Goal: Obtain resource: Obtain resource

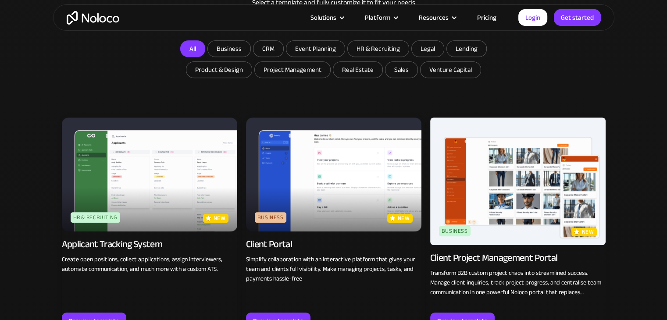
click at [200, 48] on link "All" at bounding box center [192, 48] width 25 height 17
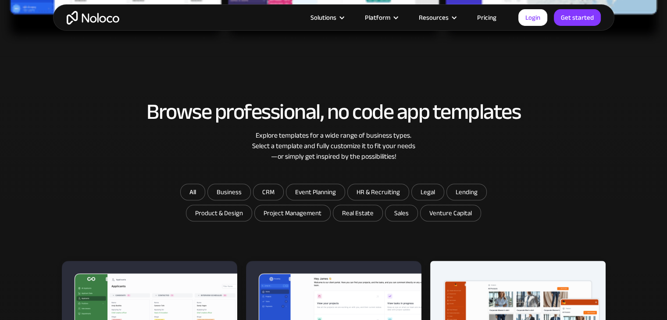
scroll to position [477, 0]
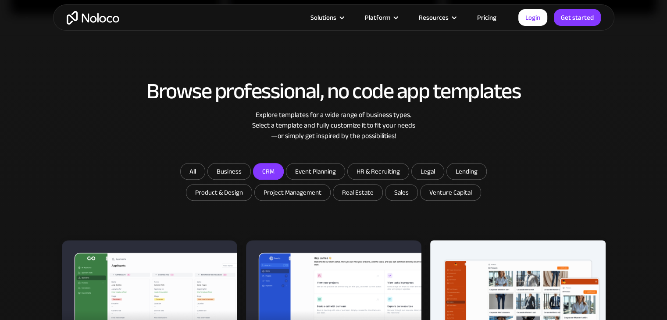
click at [264, 173] on input "CRM" at bounding box center [268, 172] width 30 height 16
checkbox input "true"
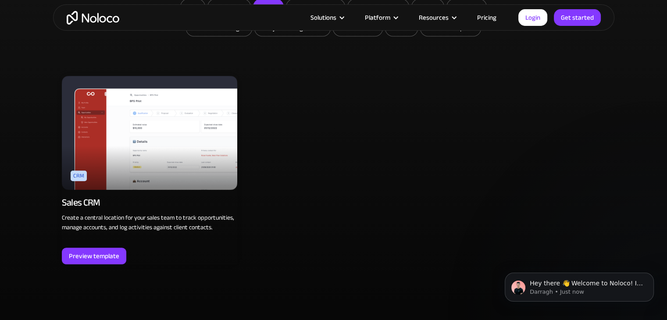
scroll to position [652, 0]
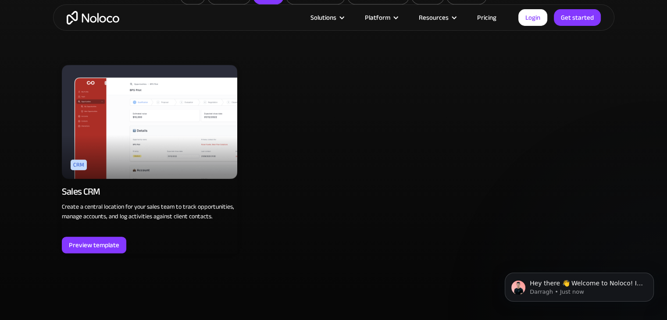
click at [178, 170] on img at bounding box center [149, 122] width 175 height 114
click at [103, 242] on div "Preview template" at bounding box center [94, 244] width 50 height 11
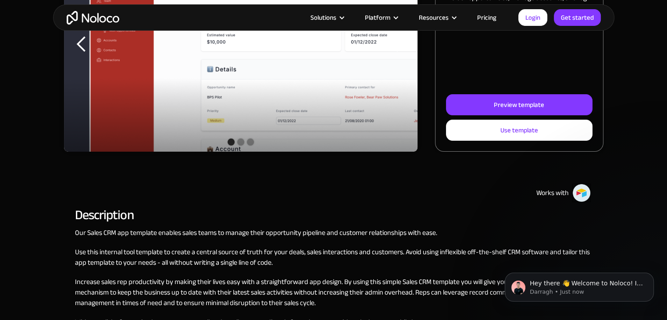
scroll to position [263, 0]
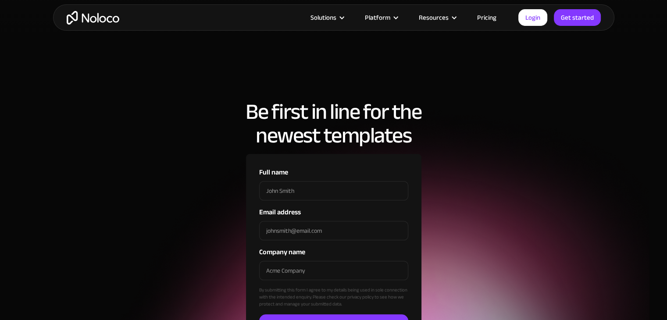
scroll to position [895, 0]
